Goal: Information Seeking & Learning: Learn about a topic

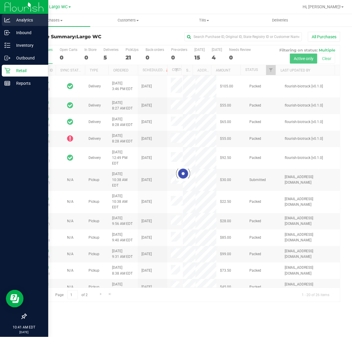
click at [20, 19] on p "Analytics" at bounding box center [27, 19] width 35 height 7
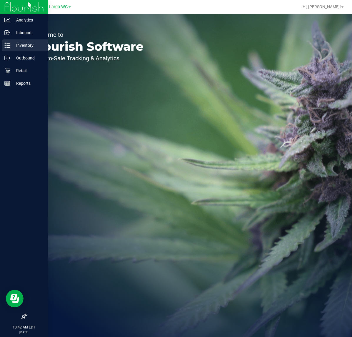
click at [22, 45] on p "Inventory" at bounding box center [27, 45] width 35 height 7
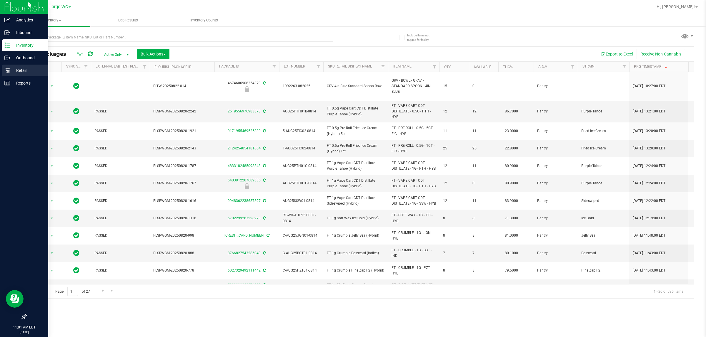
click at [6, 69] on icon at bounding box center [7, 71] width 6 height 6
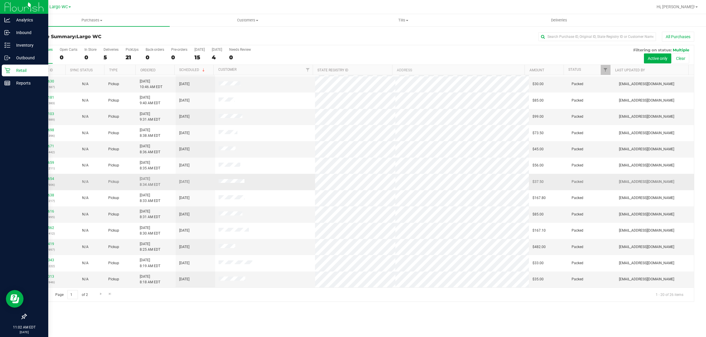
scroll to position [114, 0]
click at [99, 294] on span "Go to the next page" at bounding box center [100, 294] width 5 height 5
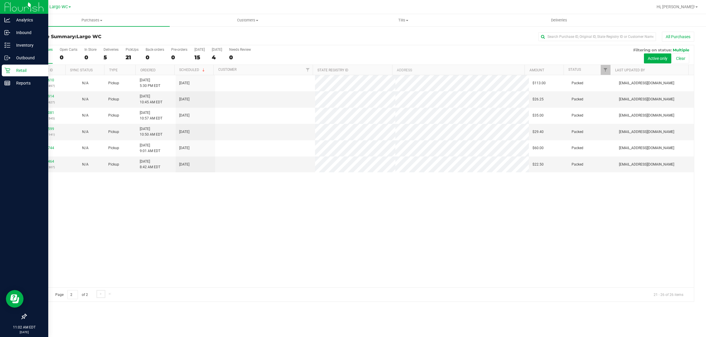
scroll to position [0, 0]
click at [11, 83] on p "Reports" at bounding box center [27, 83] width 35 height 7
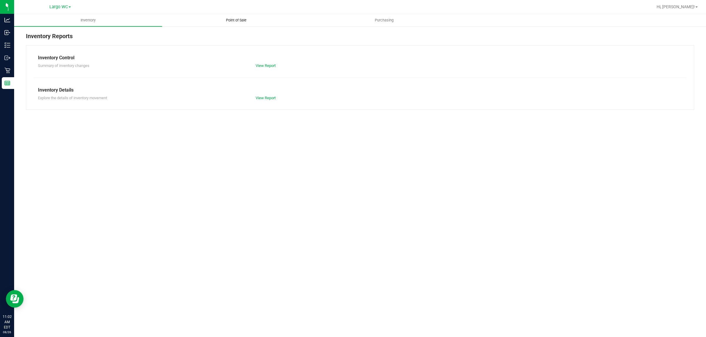
click at [240, 21] on span "Point of Sale" at bounding box center [236, 20] width 36 height 5
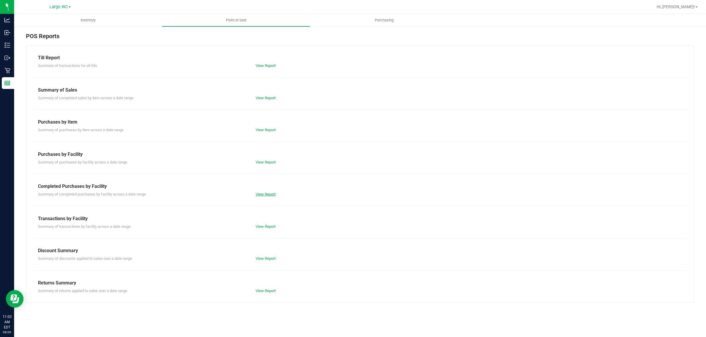
click at [261, 196] on link "View Report" at bounding box center [265, 194] width 20 height 4
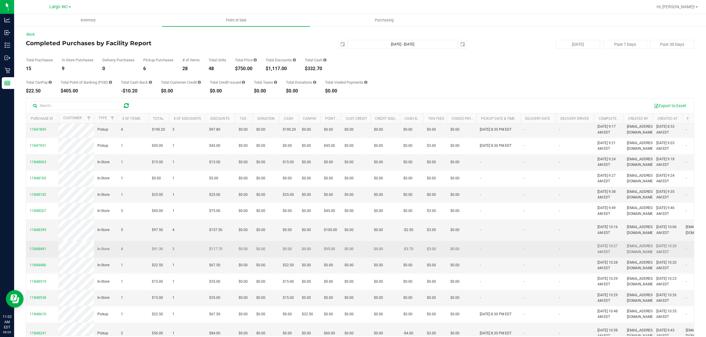
scroll to position [49, 0]
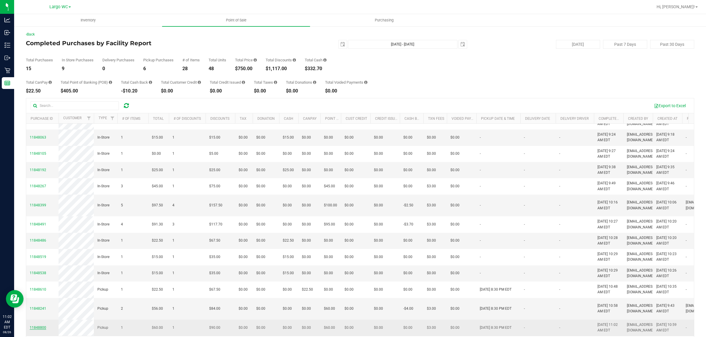
click at [40, 326] on span "11848800" at bounding box center [38, 328] width 16 height 4
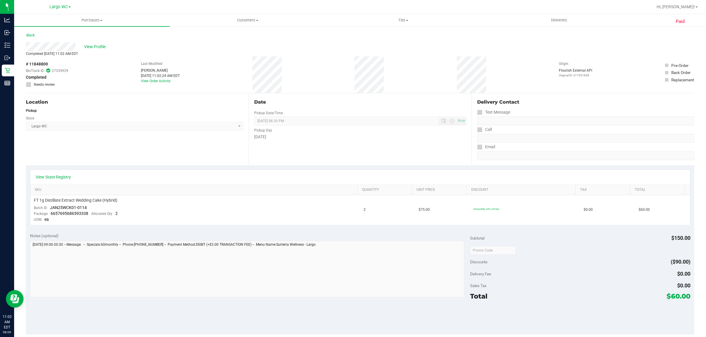
click at [161, 84] on div "Last Modified Anthony Mainenti Aug 26, 2025 11:02:24 AM EDT View Order Activity" at bounding box center [160, 74] width 39 height 37
click at [161, 82] on link "View Order Activity" at bounding box center [156, 81] width 30 height 4
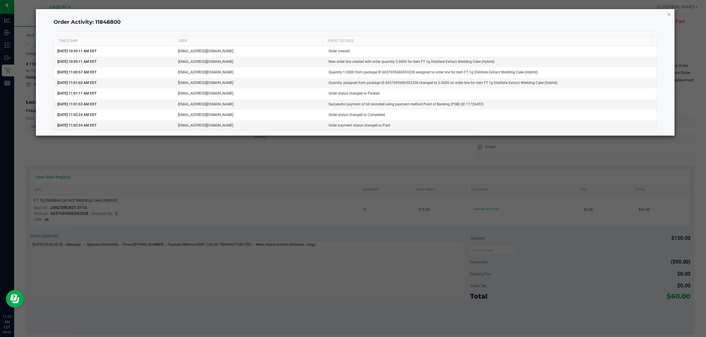
click at [352, 12] on icon "button" at bounding box center [669, 14] width 4 height 7
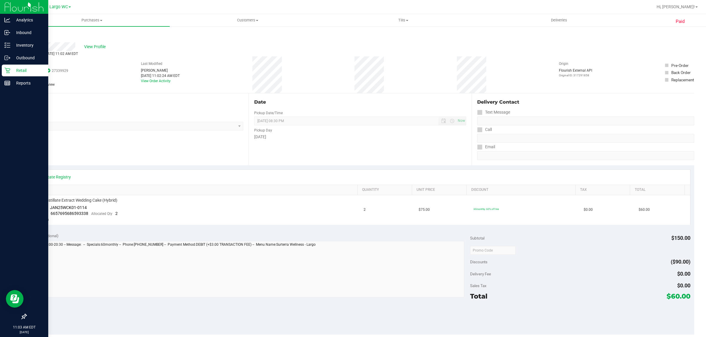
click at [19, 68] on p "Retail" at bounding box center [27, 70] width 35 height 7
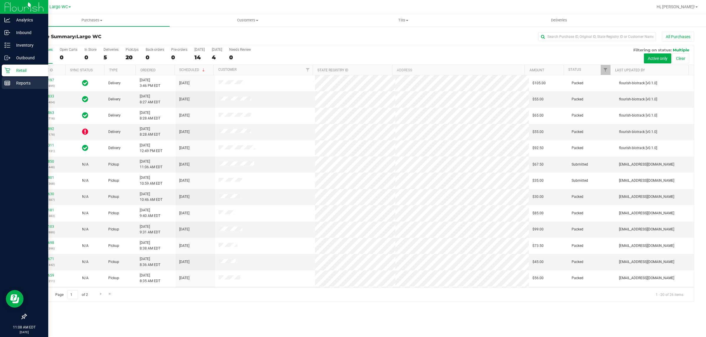
click at [4, 84] on div "Reports" at bounding box center [25, 83] width 46 height 12
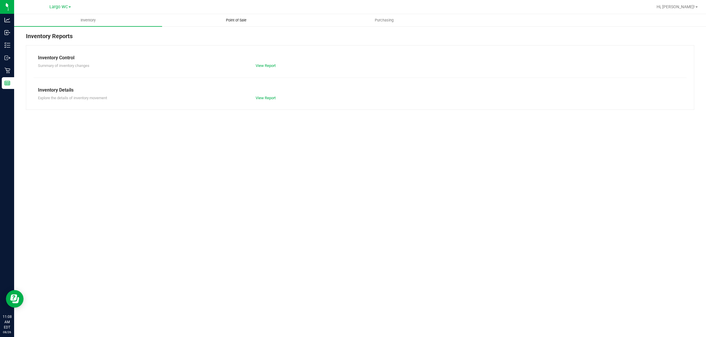
click at [243, 21] on span "Point of Sale" at bounding box center [236, 20] width 36 height 5
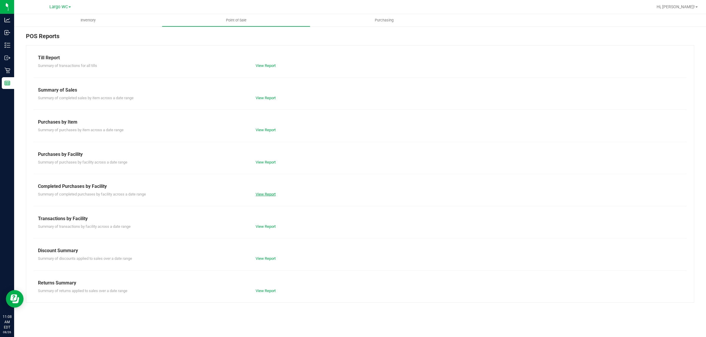
click at [270, 195] on link "View Report" at bounding box center [265, 194] width 20 height 4
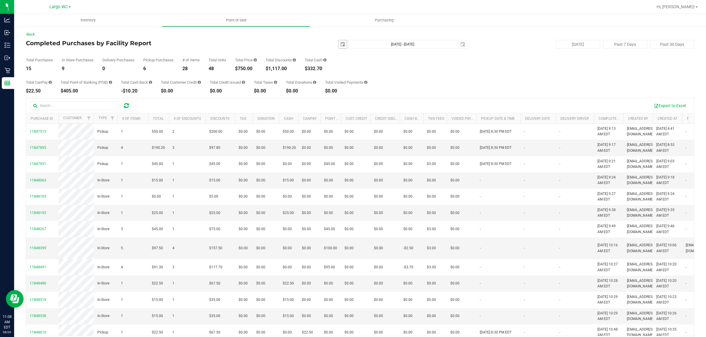
click at [340, 46] on span "select" at bounding box center [342, 44] width 5 height 5
click at [337, 113] on link "24" at bounding box center [339, 112] width 9 height 9
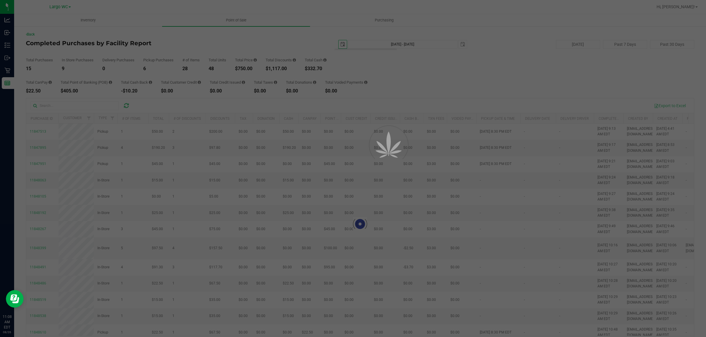
type input "2025-08-24"
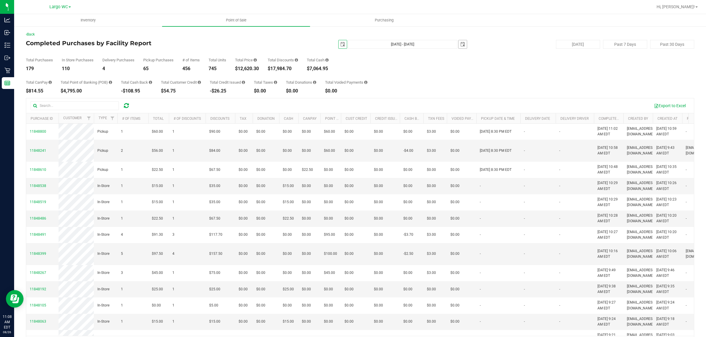
click at [352, 44] on span "select" at bounding box center [462, 44] width 8 height 8
click at [352, 110] on link "24" at bounding box center [459, 111] width 9 height 9
type input "Aug 24, 2025 - Aug 24, 2025"
type input "2025-08-24"
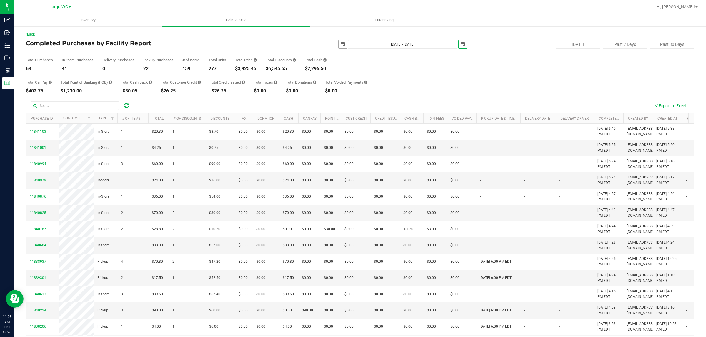
click at [342, 45] on span "select" at bounding box center [342, 44] width 8 height 8
click at [347, 103] on link "18" at bounding box center [348, 104] width 9 height 9
type input "Aug 18, 2025 - Aug 24, 2025"
type input "2025-08-18"
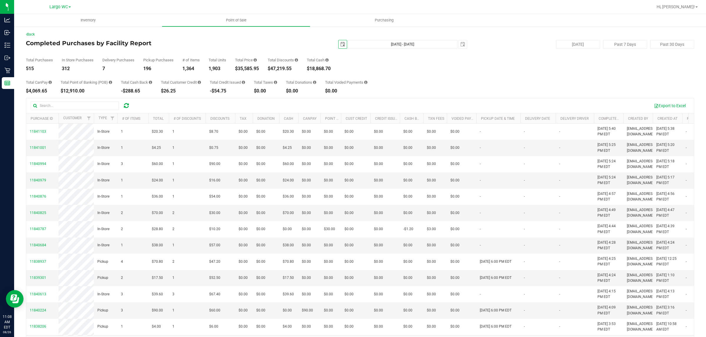
click at [339, 47] on span "select" at bounding box center [342, 44] width 8 height 8
click at [352, 86] on div "Total CanPay $4,069.65 Total Point of Banking (POB) $12,910.00 Total Cash Back …" at bounding box center [360, 82] width 668 height 22
click at [112, 118] on span "Filter" at bounding box center [112, 118] width 5 height 5
click at [117, 155] on li "Delivery" at bounding box center [141, 152] width 61 height 6
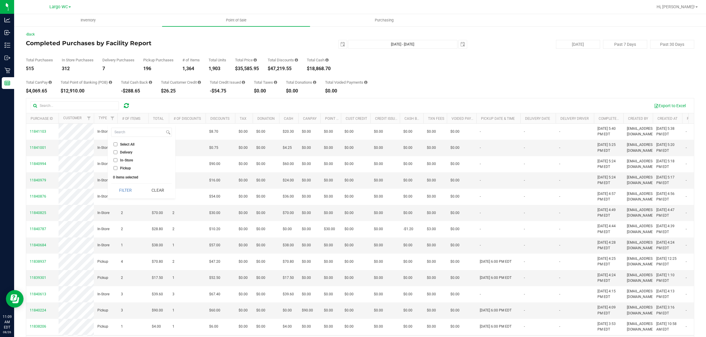
click at [115, 151] on input "Delivery" at bounding box center [115, 153] width 4 height 4
checkbox input "true"
click at [128, 190] on button "Filter" at bounding box center [125, 190] width 28 height 13
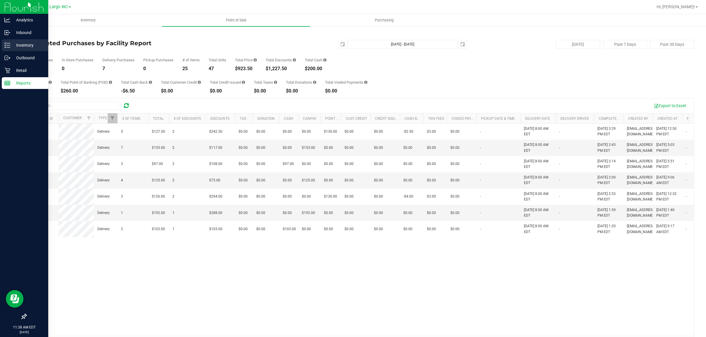
click at [21, 42] on p "Inventory" at bounding box center [27, 45] width 35 height 7
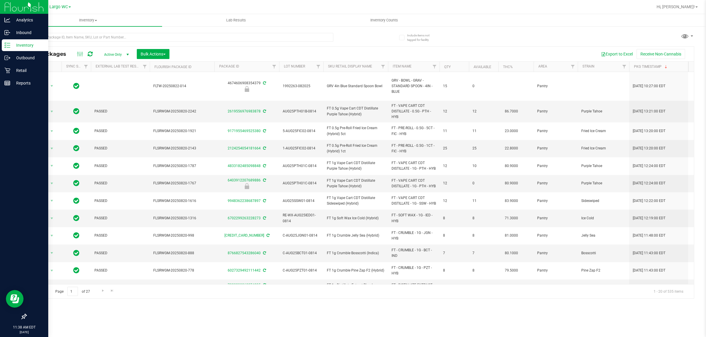
type input "2026-08-12"
click at [96, 39] on input "text" at bounding box center [179, 37] width 307 height 9
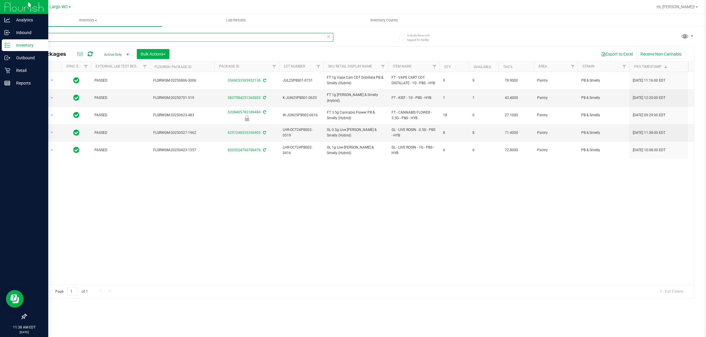
type input "pbs"
